Goal: Task Accomplishment & Management: Use online tool/utility

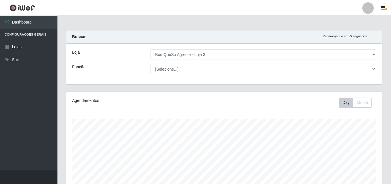
select select "215"
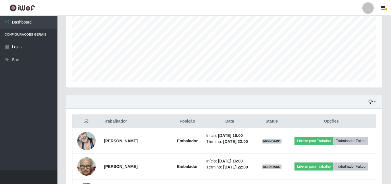
scroll to position [249, 0]
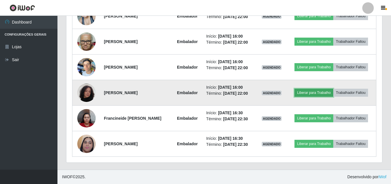
click at [320, 93] on button "Liberar para Trabalho" at bounding box center [314, 93] width 39 height 8
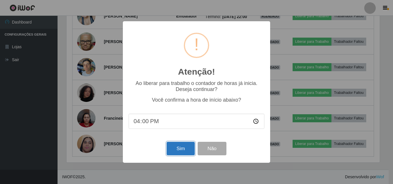
click at [181, 151] on button "Sim" at bounding box center [181, 149] width 28 height 14
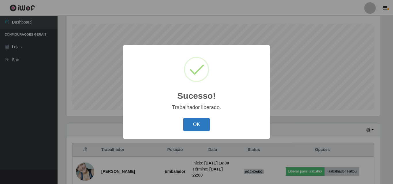
click at [201, 126] on button "OK" at bounding box center [196, 125] width 27 height 14
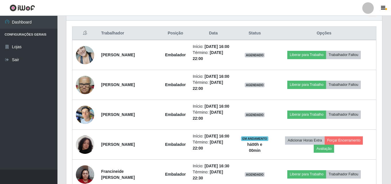
scroll to position [239, 0]
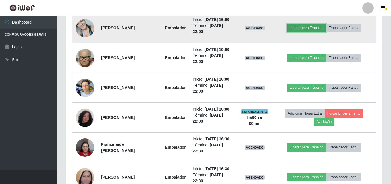
click at [322, 28] on button "Liberar para Trabalho" at bounding box center [307, 28] width 39 height 8
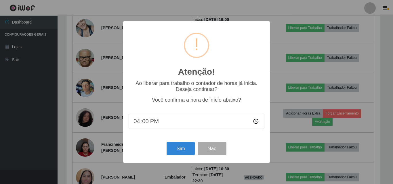
click at [181, 160] on div "Atenção! × Ao liberar para trabalho o contador de horas já inicia. Deseja conti…" at bounding box center [196, 92] width 147 height 142
click at [184, 150] on button "Sim" at bounding box center [181, 149] width 28 height 14
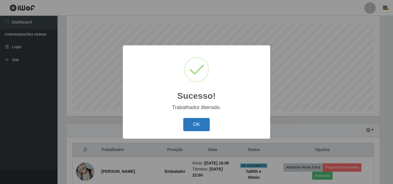
click at [209, 122] on button "OK" at bounding box center [196, 125] width 27 height 14
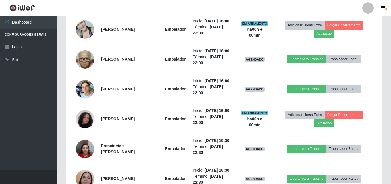
scroll to position [239, 0]
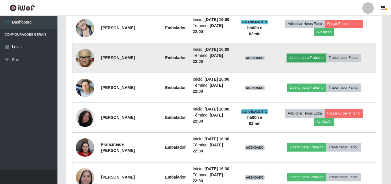
click at [309, 56] on button "Liberar para Trabalho" at bounding box center [307, 58] width 39 height 8
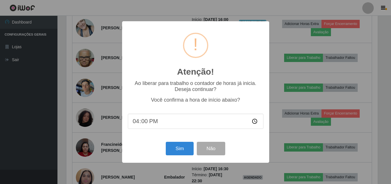
scroll to position [119, 313]
click at [180, 143] on div "Sim Não" at bounding box center [197, 149] width 136 height 16
click at [180, 148] on button "Sim" at bounding box center [181, 149] width 28 height 14
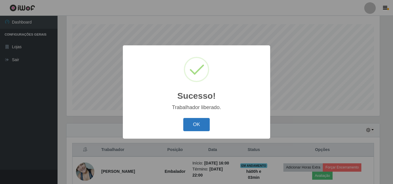
click at [183, 126] on button "OK" at bounding box center [196, 125] width 27 height 14
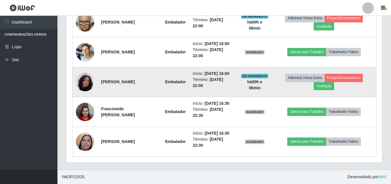
scroll to position [188, 0]
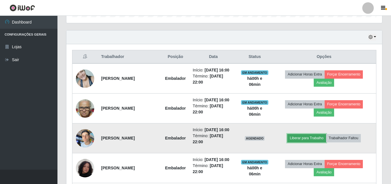
click at [321, 142] on button "Liberar para Trabalho" at bounding box center [307, 138] width 39 height 8
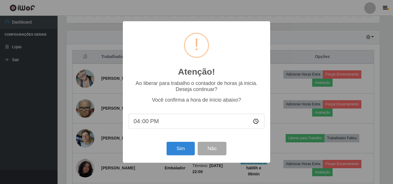
type input "16:06"
click at [190, 152] on button "Sim" at bounding box center [181, 149] width 28 height 14
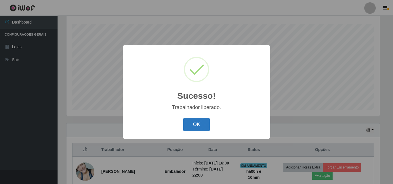
click at [206, 121] on button "OK" at bounding box center [196, 125] width 27 height 14
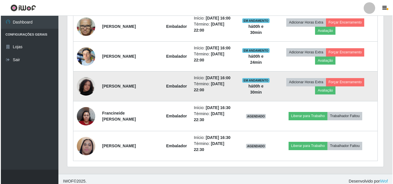
scroll to position [275, 0]
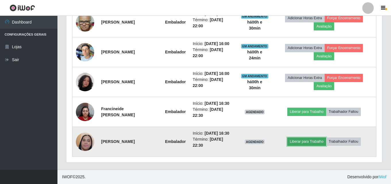
click at [320, 142] on button "Liberar para Trabalho" at bounding box center [307, 142] width 39 height 8
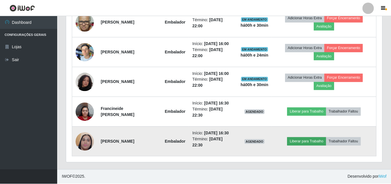
scroll to position [119, 313]
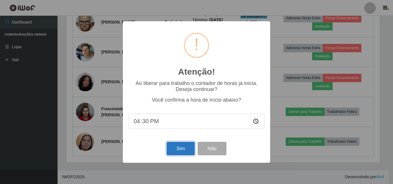
click at [172, 154] on button "Sim" at bounding box center [181, 149] width 28 height 14
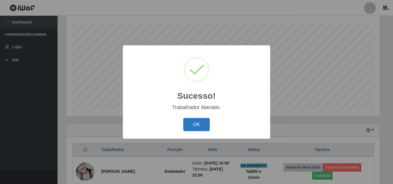
click at [201, 123] on button "OK" at bounding box center [196, 125] width 27 height 14
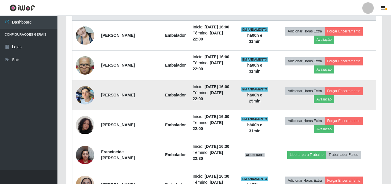
scroll to position [268, 0]
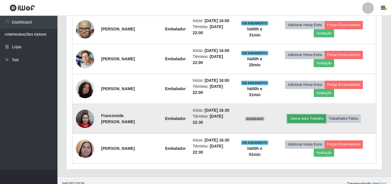
click at [314, 117] on button "Liberar para Trabalho" at bounding box center [307, 119] width 39 height 8
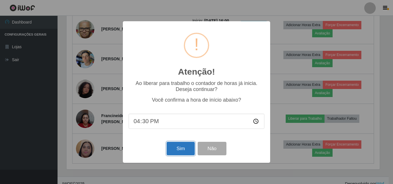
click at [186, 151] on button "Sim" at bounding box center [181, 149] width 28 height 14
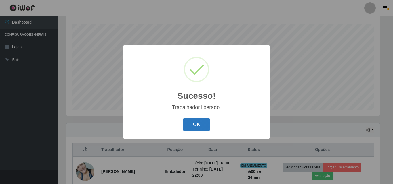
click at [194, 126] on button "OK" at bounding box center [196, 125] width 27 height 14
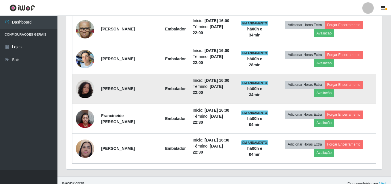
scroll to position [275, 0]
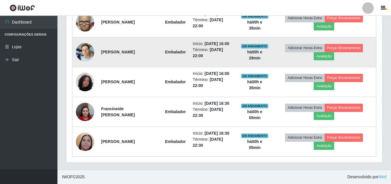
click at [96, 53] on td at bounding box center [85, 52] width 26 height 30
